Goal: Go to known website: Access a specific website the user already knows

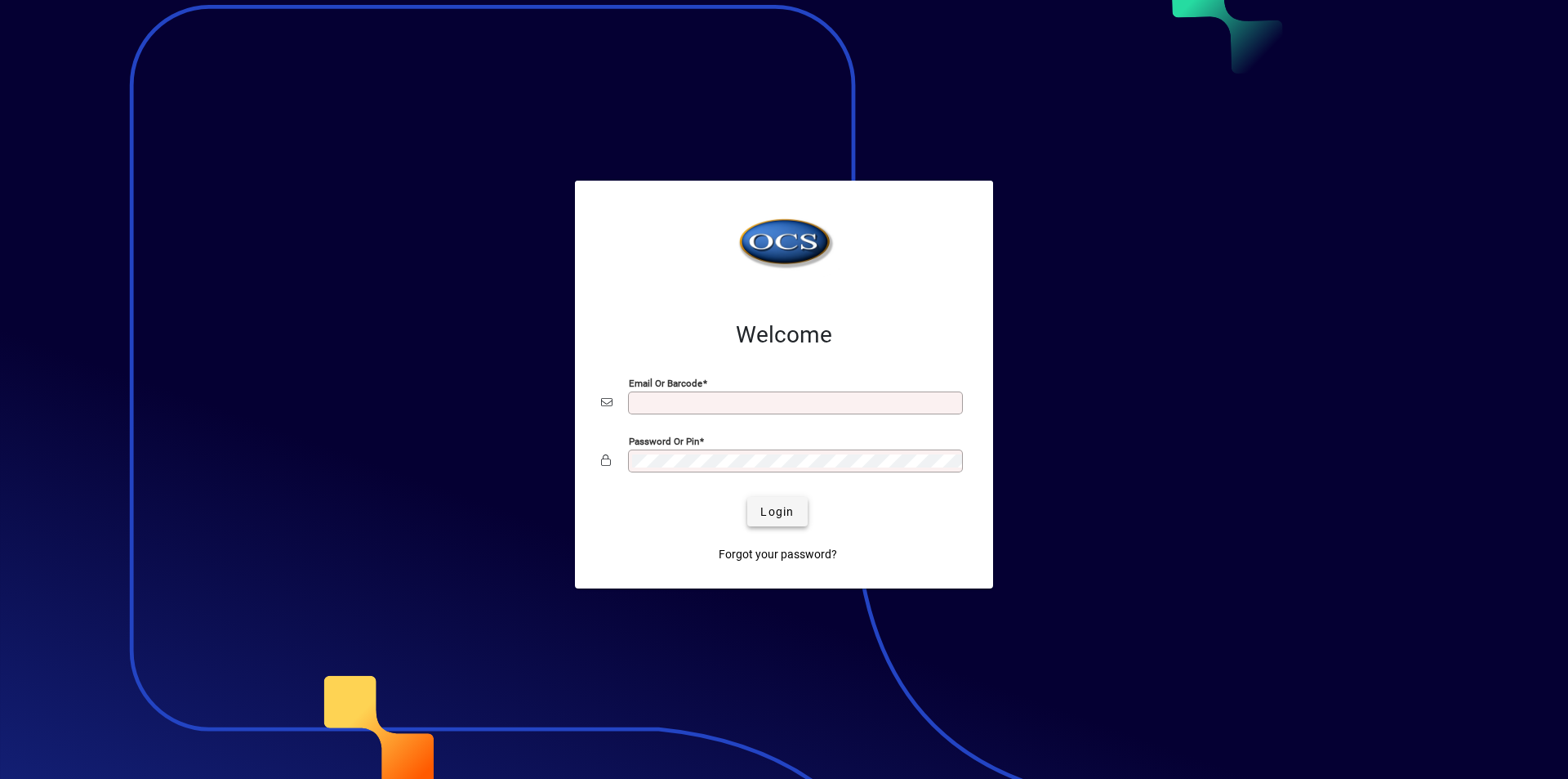
type input "**********"
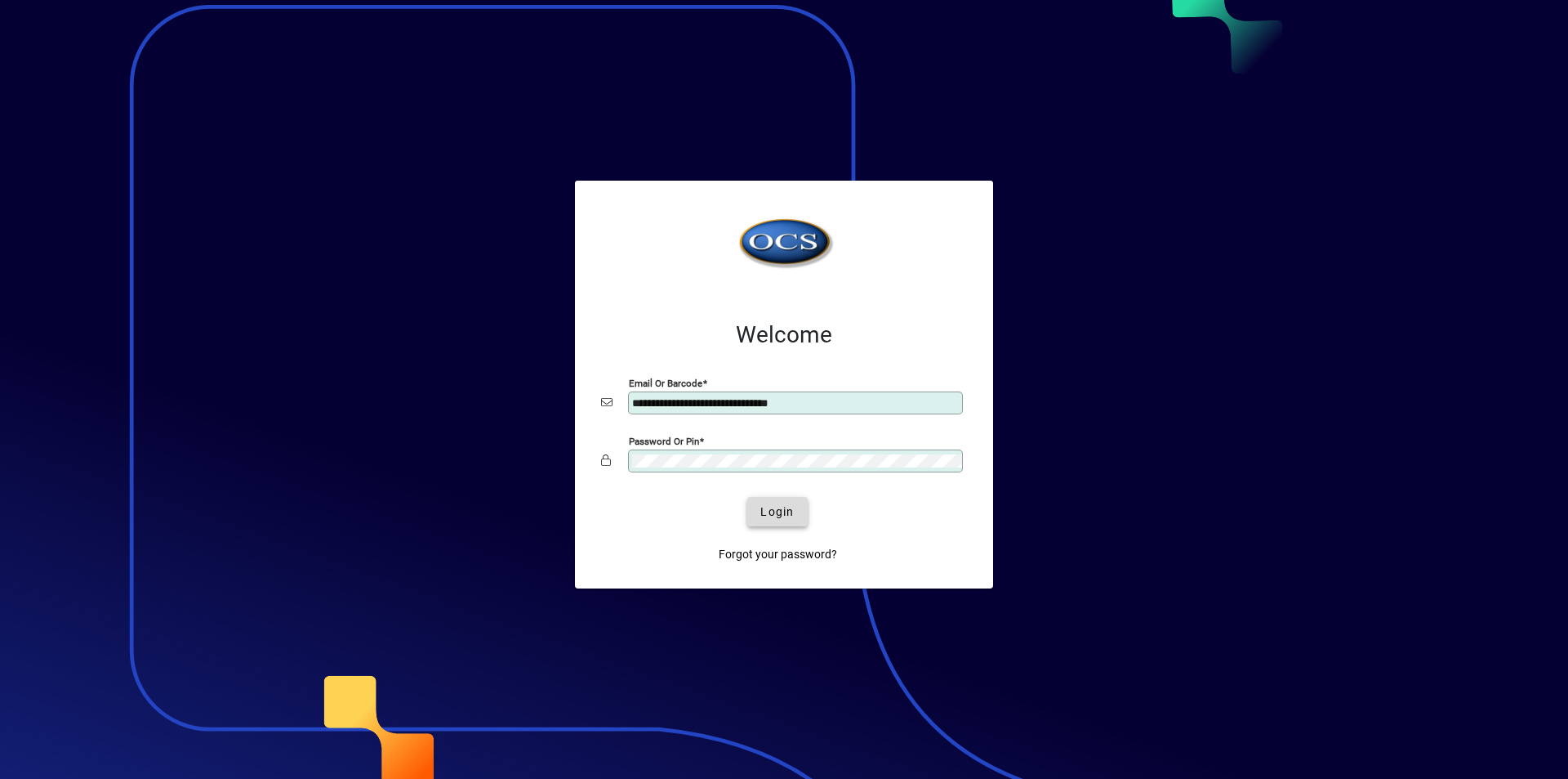
click at [776, 512] on span "Login" at bounding box center [776, 512] width 33 height 17
